Goal: Information Seeking & Learning: Learn about a topic

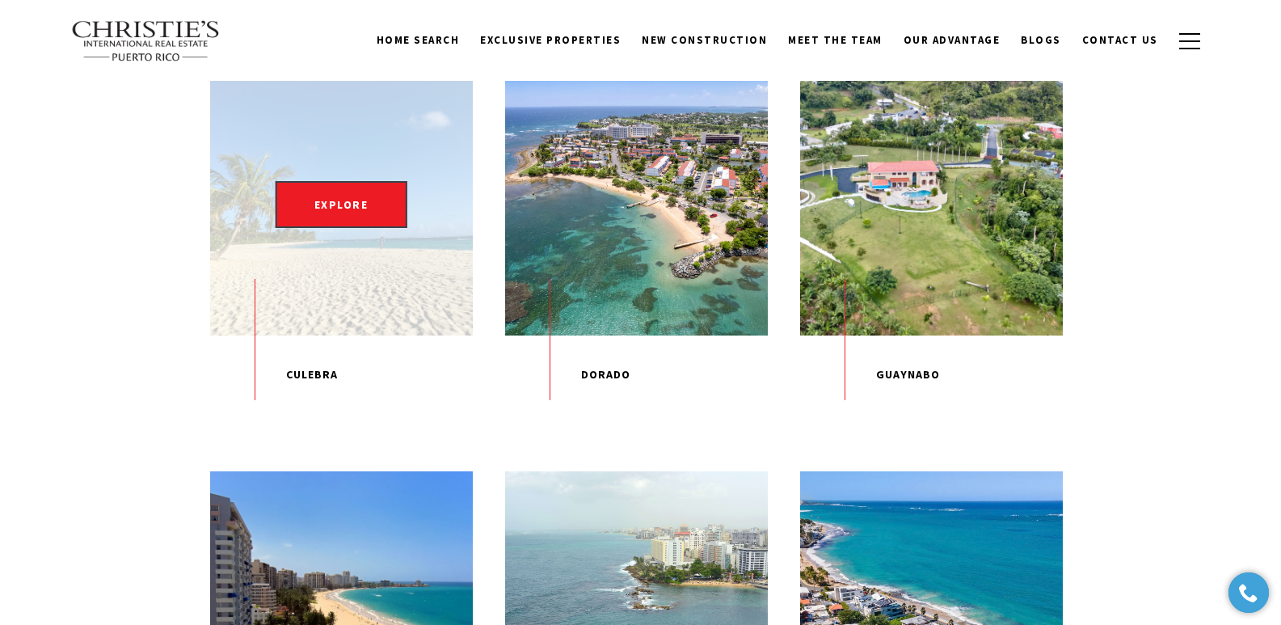
scroll to position [620, 0]
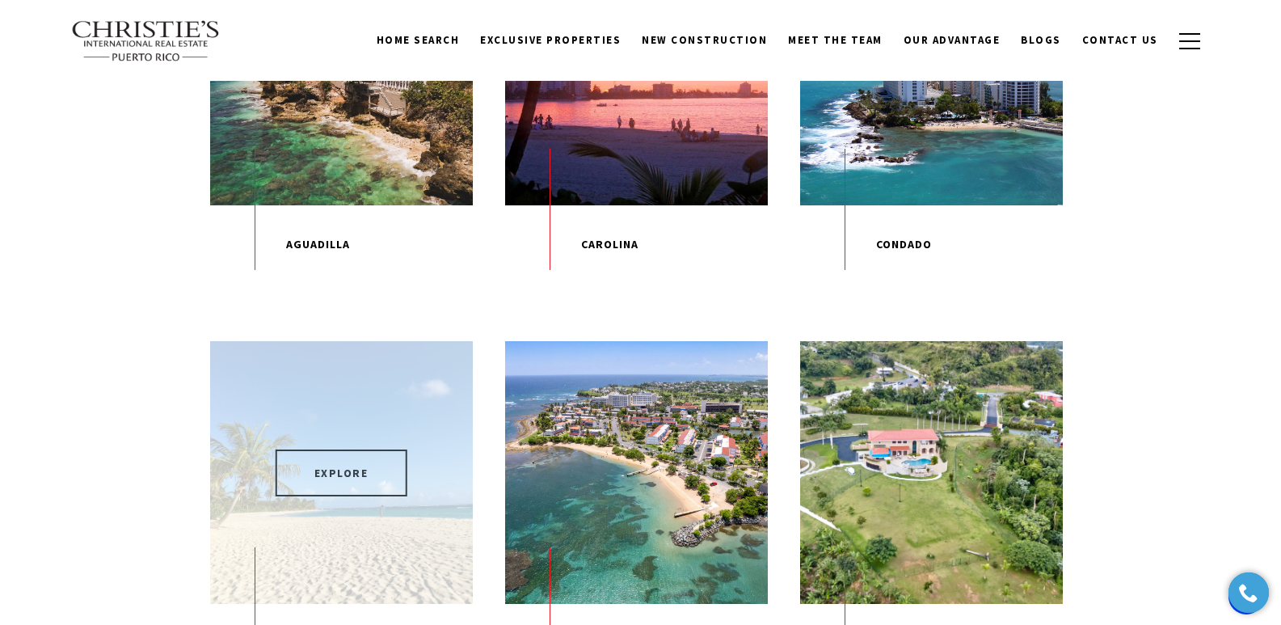
click at [359, 477] on span "EXPLORE" at bounding box center [342, 472] width 132 height 47
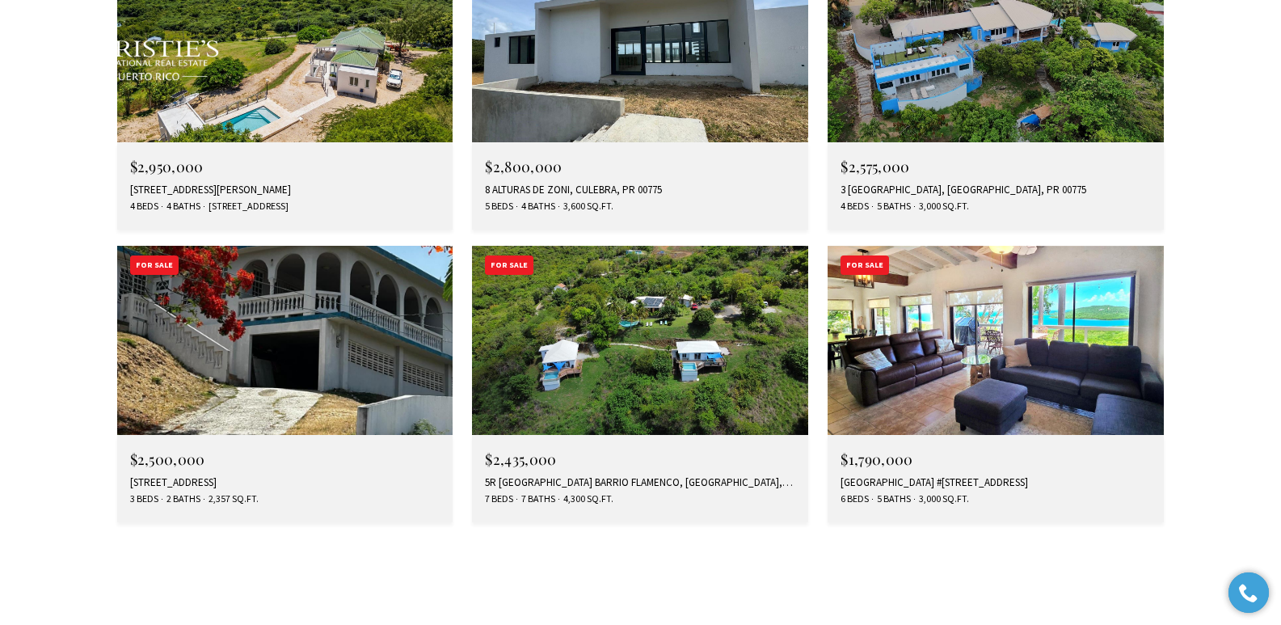
scroll to position [5466, 0]
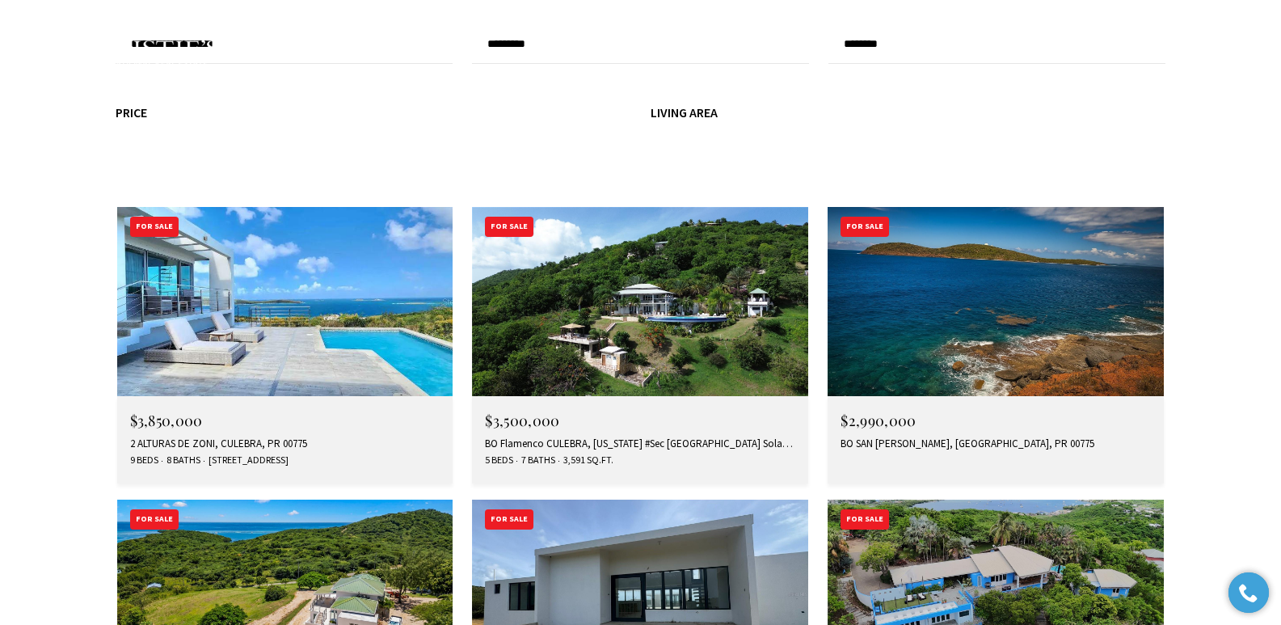
click at [274, 207] on img at bounding box center [285, 301] width 336 height 189
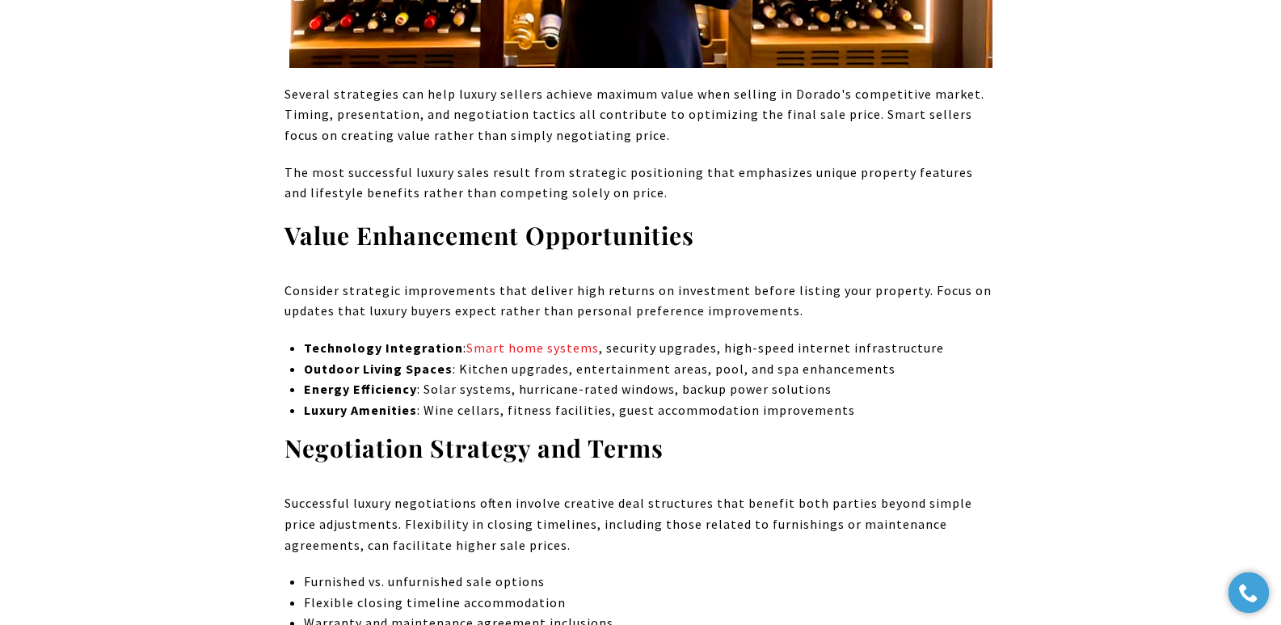
scroll to position [8770, 0]
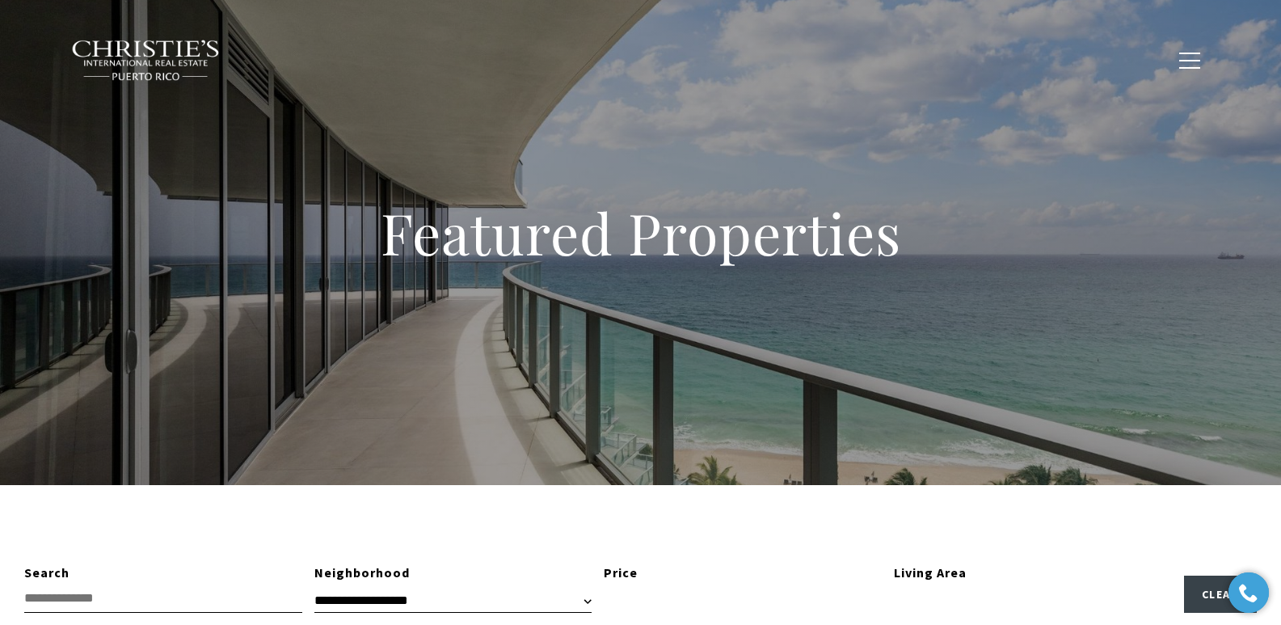
click at [460, 319] on div "Featured Properties" at bounding box center [640, 242] width 1281 height 485
click at [430, 355] on div "Featured Properties" at bounding box center [640, 242] width 1281 height 485
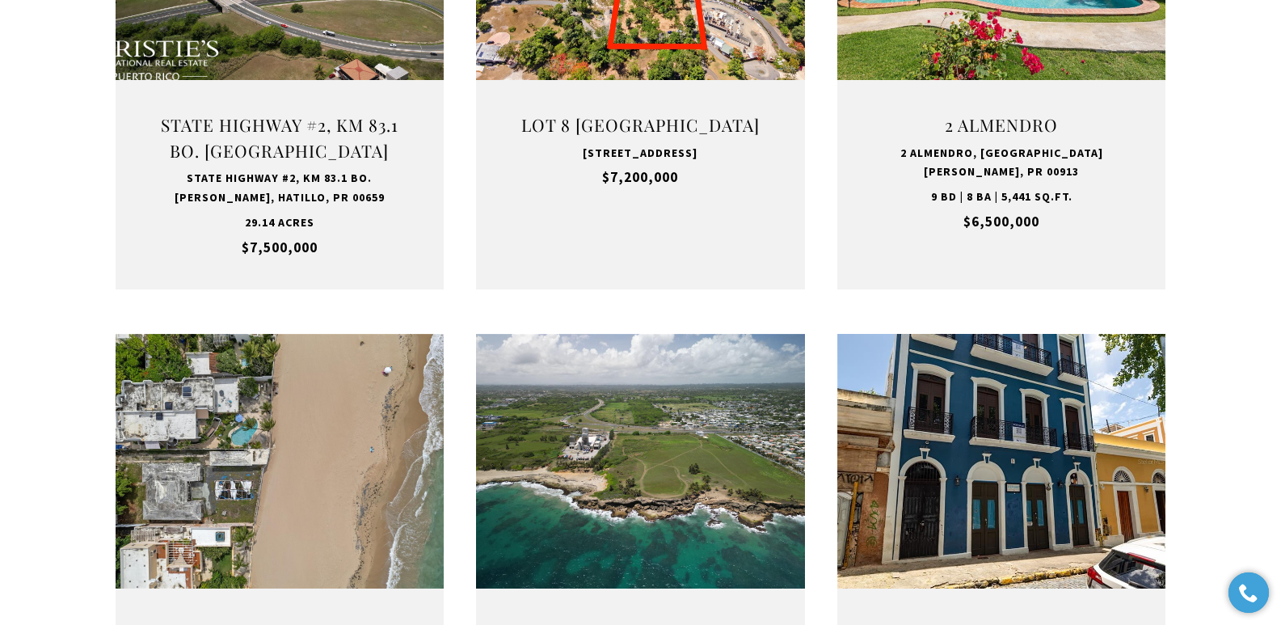
scroll to position [1640, 0]
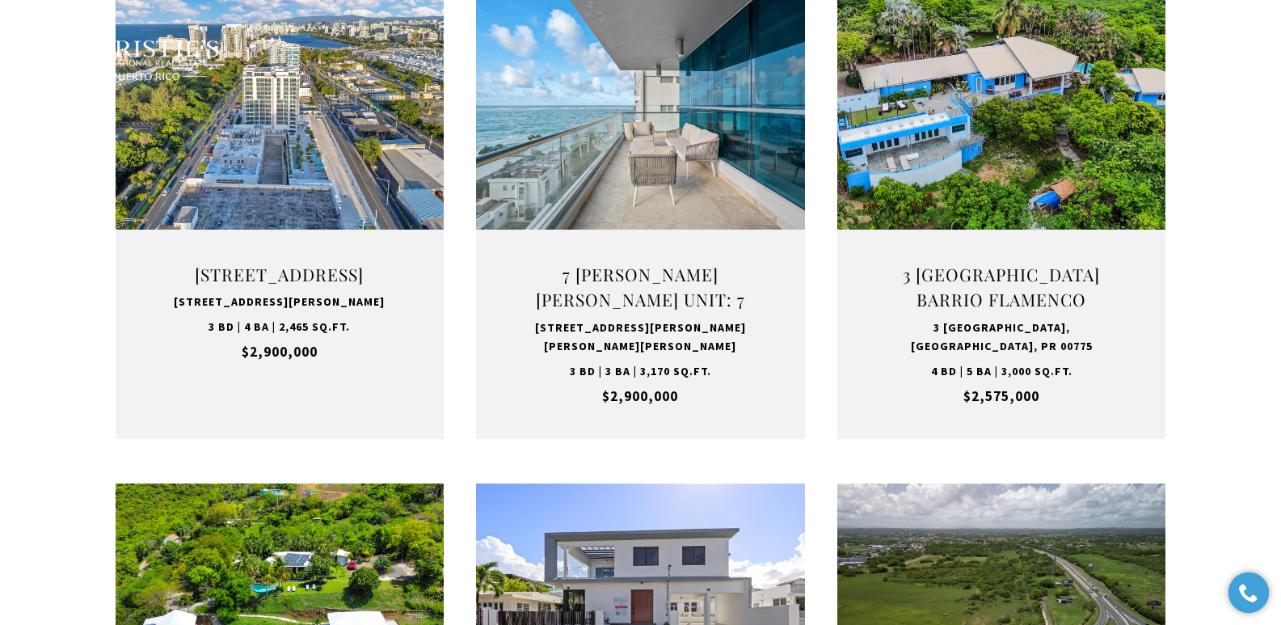
type input "**********"
type input "*********"
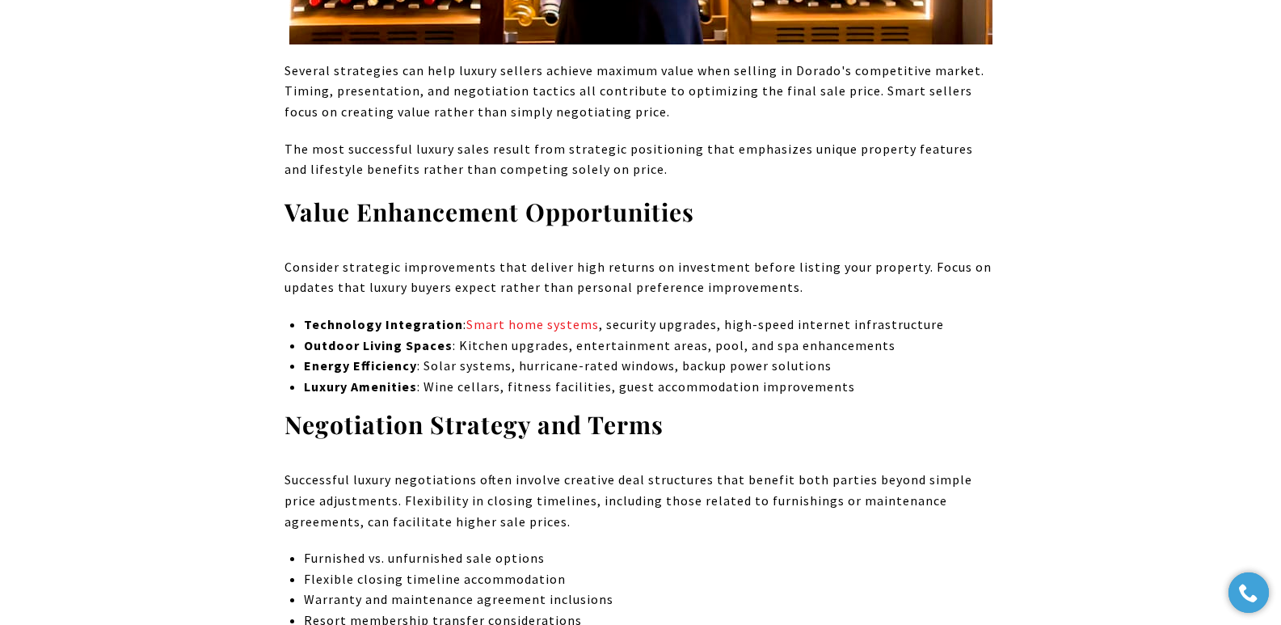
scroll to position [8770, 0]
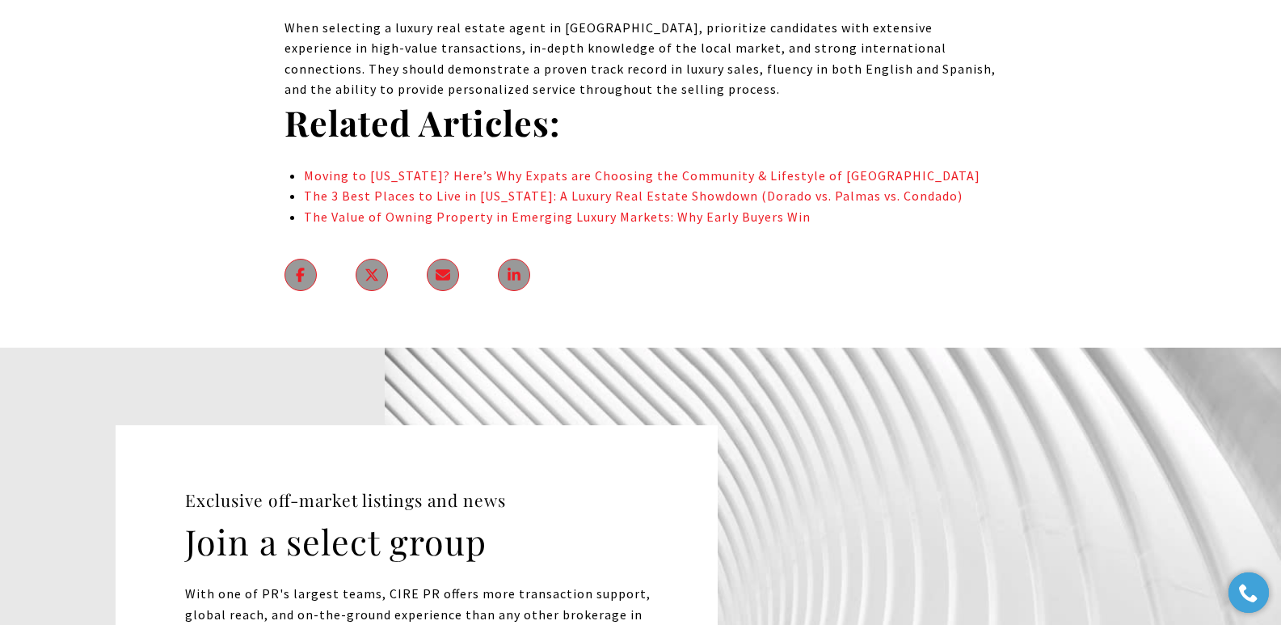
scroll to position [10324, 0]
